Goal: Information Seeking & Learning: Learn about a topic

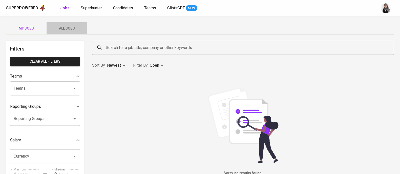
click at [71, 32] on button "All Jobs" at bounding box center [67, 28] width 41 height 12
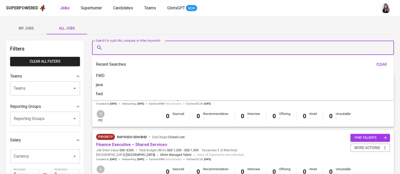
click at [114, 49] on input "Search for a job title, company or other keywords" at bounding box center [245, 48] width 280 height 10
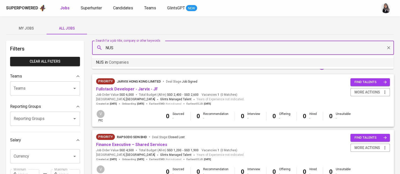
click at [163, 59] on li "NUS in Companies" at bounding box center [243, 62] width 302 height 9
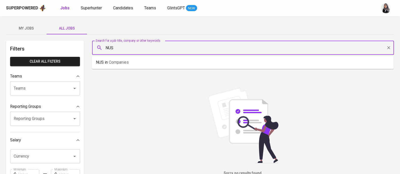
click at [139, 48] on input "NUS" at bounding box center [245, 48] width 280 height 10
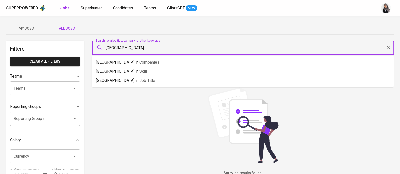
type input "[GEOGRAPHIC_DATA]"
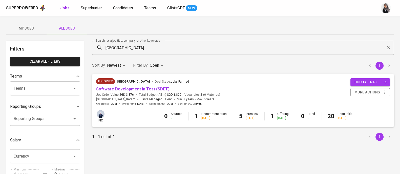
click at [397, 142] on div "My Jobs All Jobs Filters Clear All filters Teams Teams Teams Reporting Groups R…" at bounding box center [200, 174] width 400 height 316
